Goal: Information Seeking & Learning: Learn about a topic

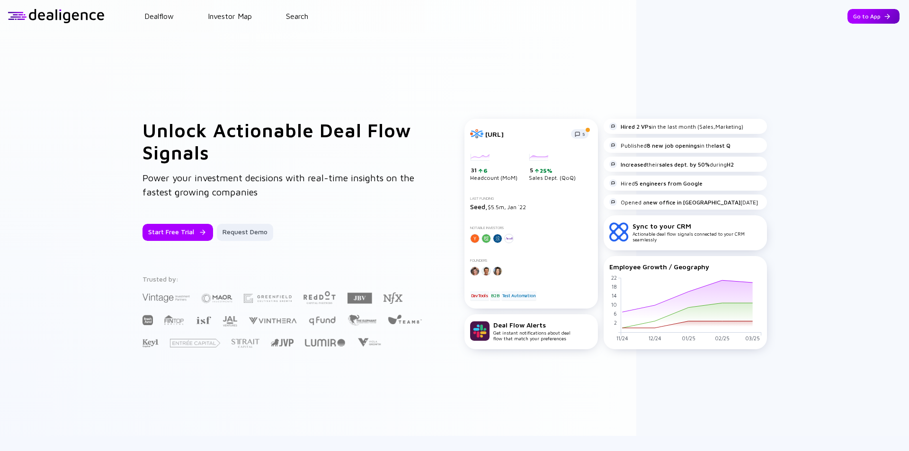
click at [865, 11] on div "Go to App" at bounding box center [873, 16] width 52 height 15
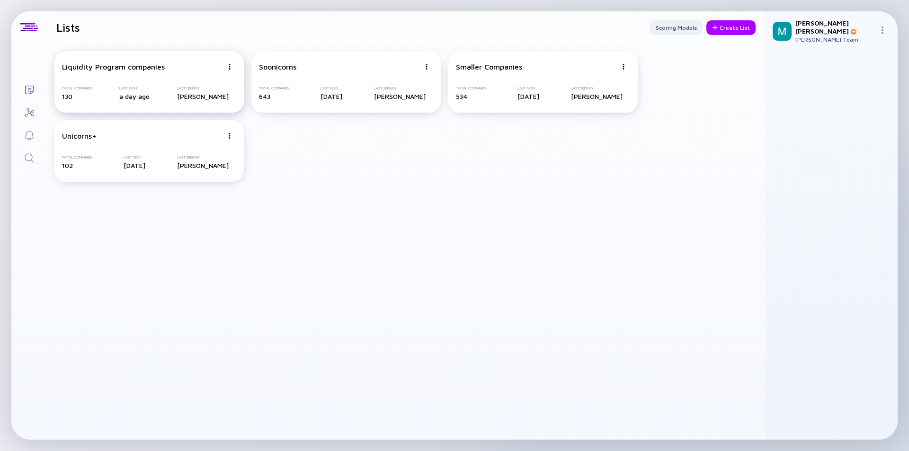
click at [154, 84] on div "Liquidity Program companies Total Companies 130 Last Seen a day ago Last Seen B…" at bounding box center [148, 82] width 189 height 62
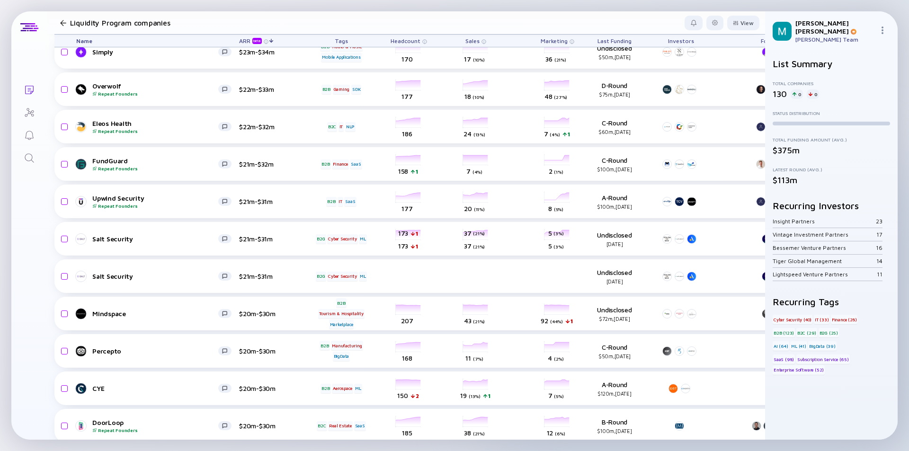
scroll to position [710, 0]
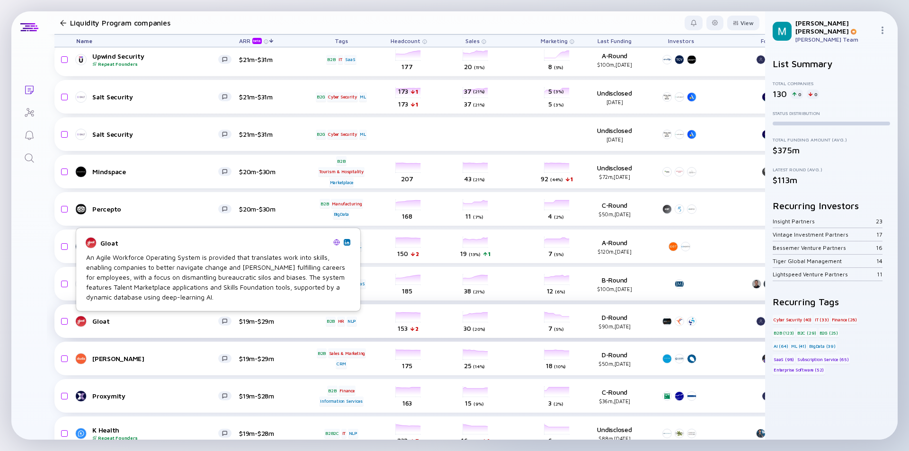
click at [174, 322] on div "Gloat" at bounding box center [155, 321] width 126 height 8
click at [175, 322] on div "Gloat" at bounding box center [155, 321] width 126 height 8
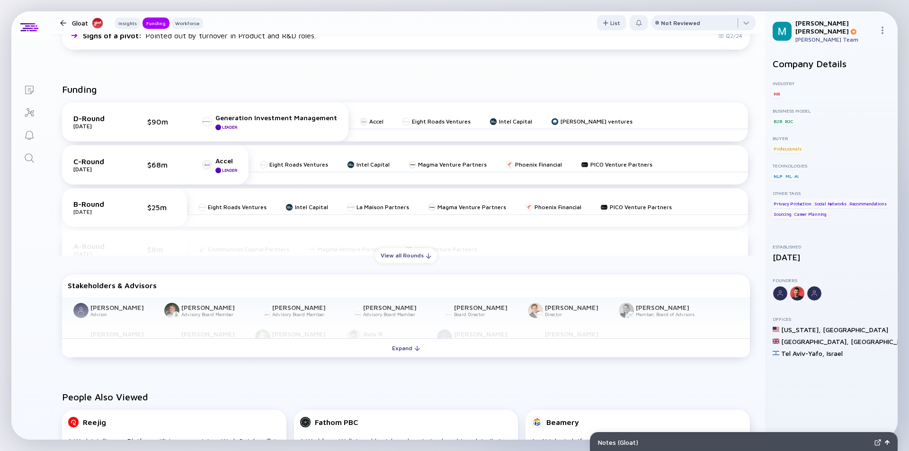
scroll to position [426, 0]
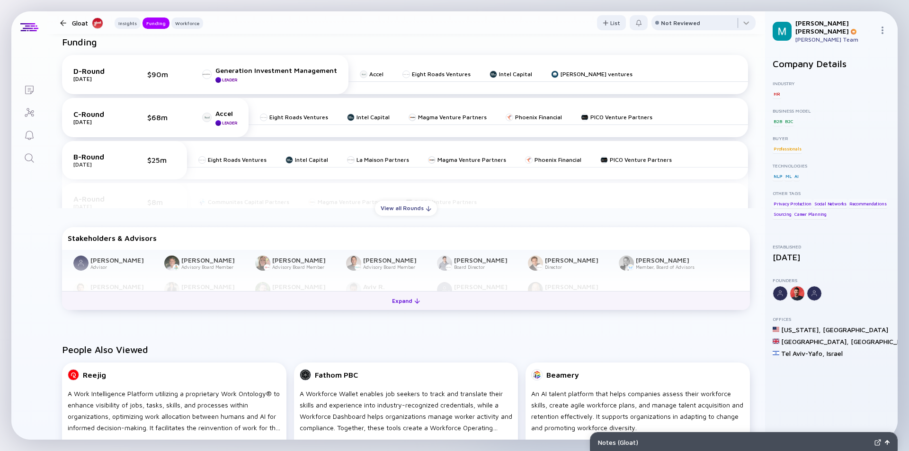
click at [400, 301] on div "Expand" at bounding box center [405, 300] width 39 height 15
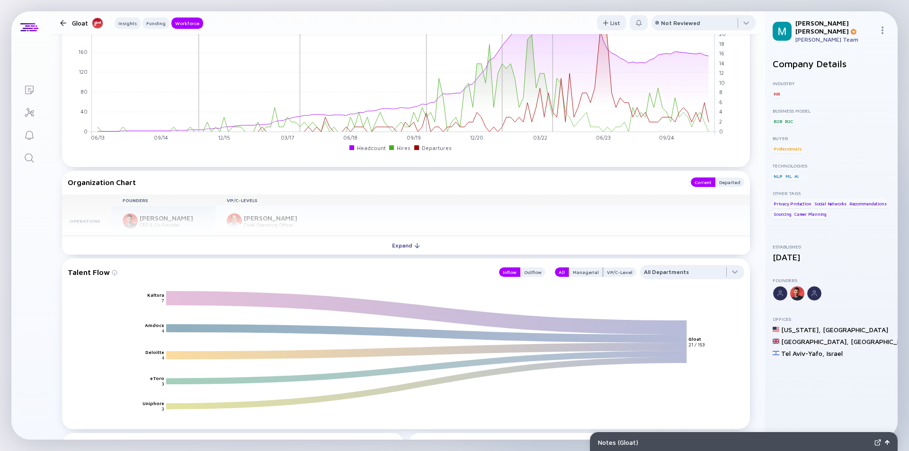
scroll to position [1088, 0]
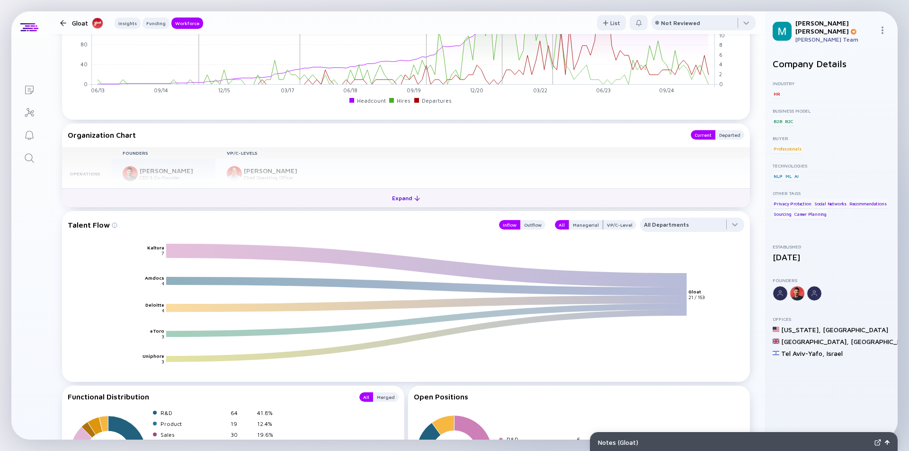
click at [397, 199] on div "Expand" at bounding box center [405, 198] width 39 height 15
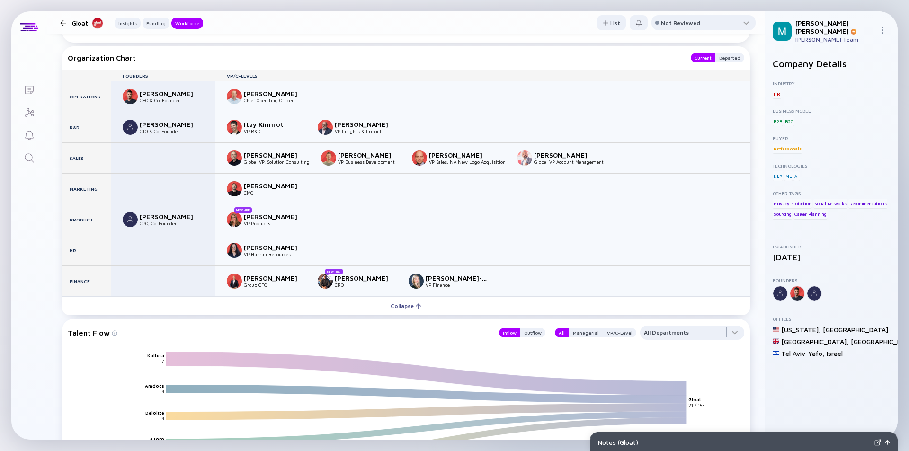
scroll to position [1260, 0]
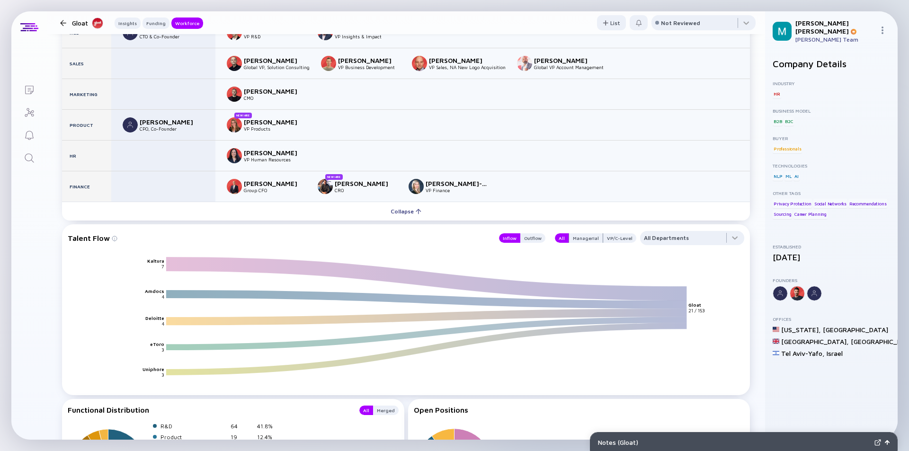
click at [63, 23] on div at bounding box center [63, 23] width 6 height 6
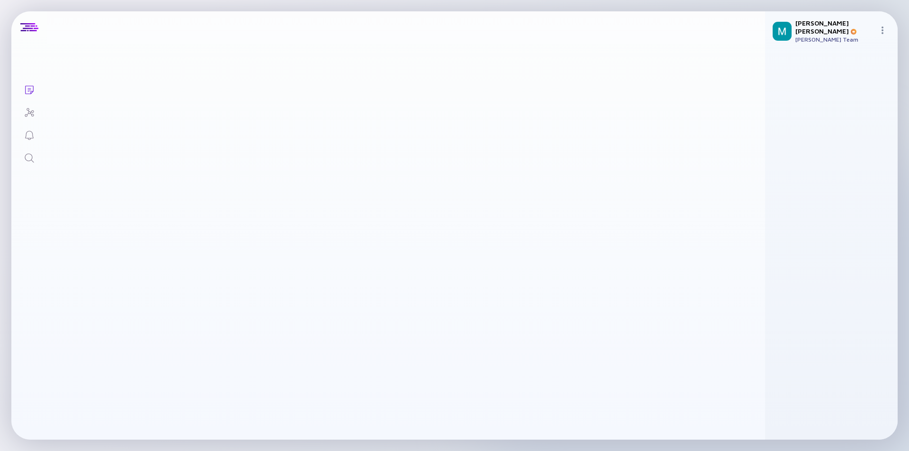
scroll to position [710, 0]
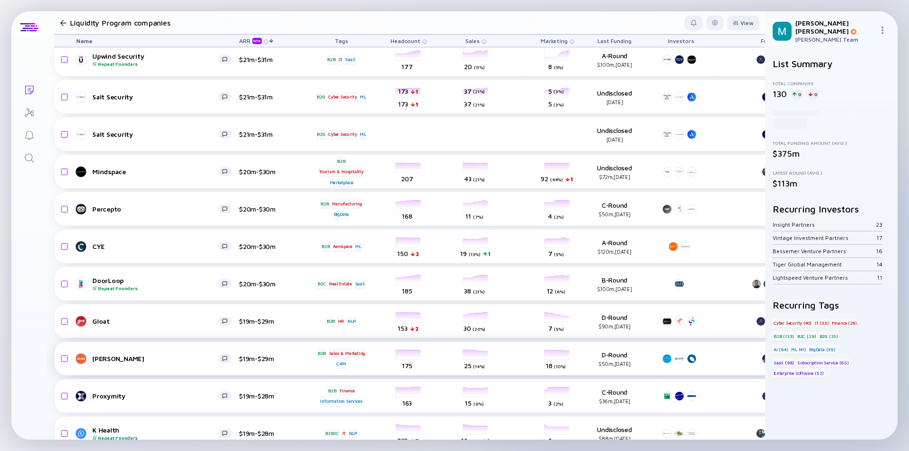
click at [181, 360] on div "[PERSON_NAME]" at bounding box center [155, 358] width 126 height 8
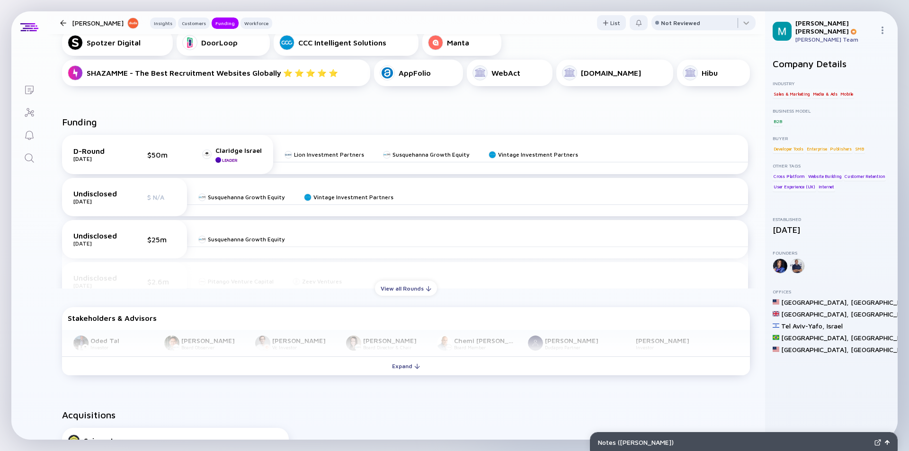
scroll to position [426, 0]
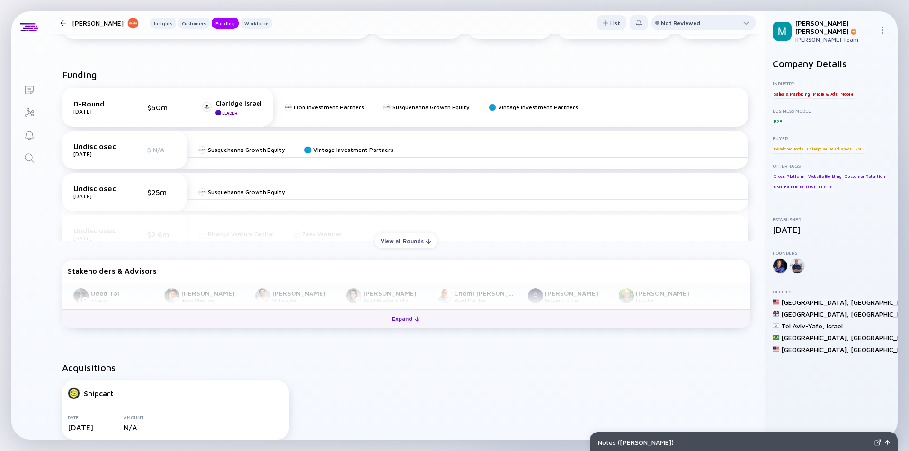
click at [407, 316] on div "Expand" at bounding box center [405, 318] width 39 height 15
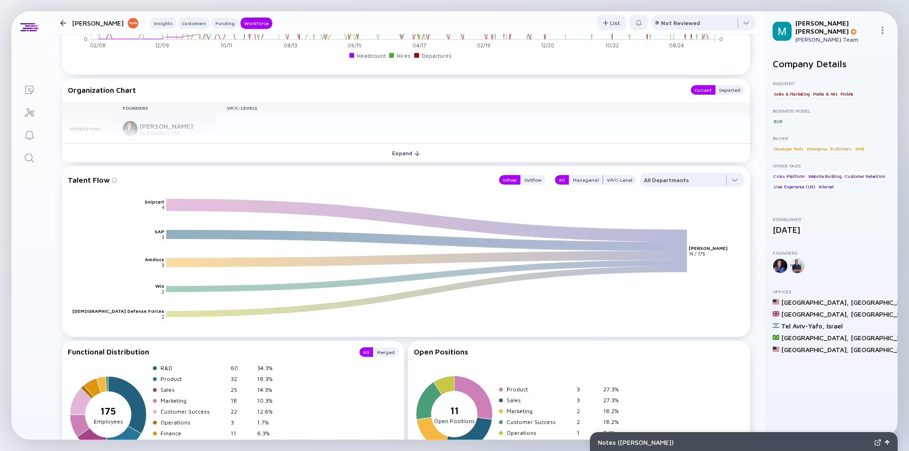
scroll to position [1204, 0]
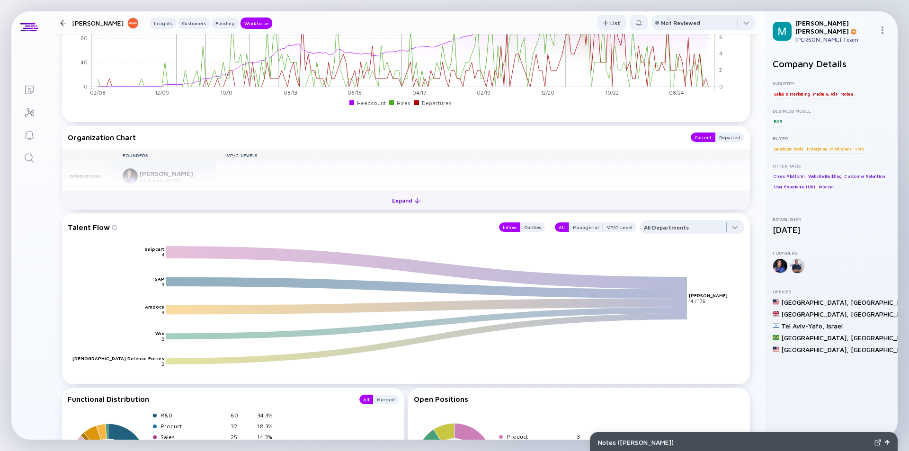
click at [400, 204] on div "Expand" at bounding box center [405, 200] width 39 height 15
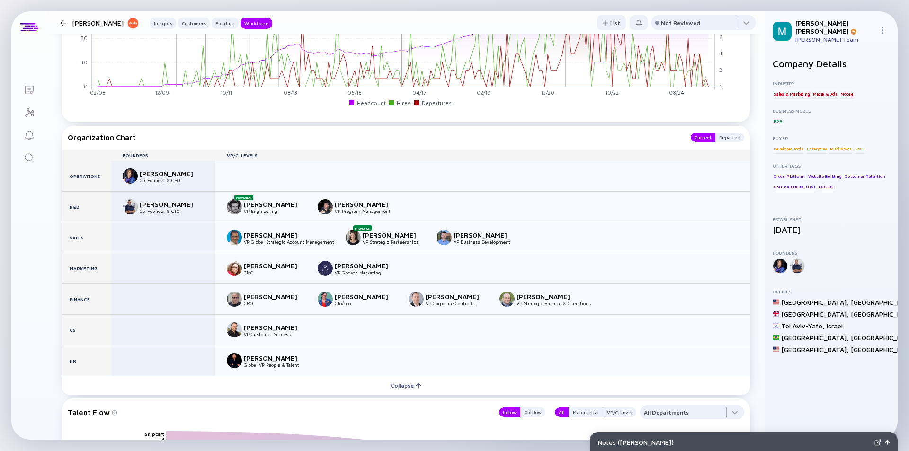
scroll to position [1251, 0]
